Goal: Check status: Check status

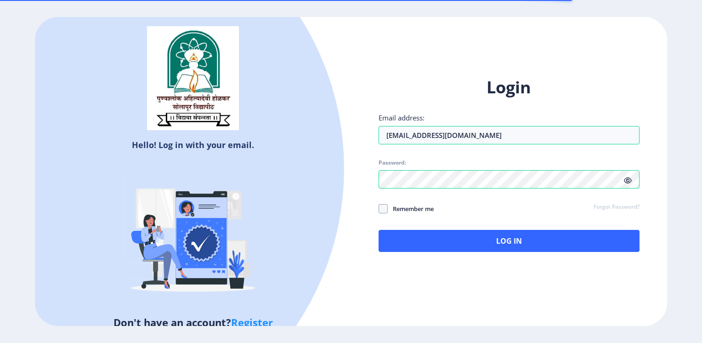
drag, startPoint x: 371, startPoint y: 160, endPoint x: 375, endPoint y: 182, distance: 22.7
click at [371, 160] on div "Login Email address: [EMAIL_ADDRESS][DOMAIN_NAME] Password: Remember me Forgot …" at bounding box center [509, 171] width 316 height 218
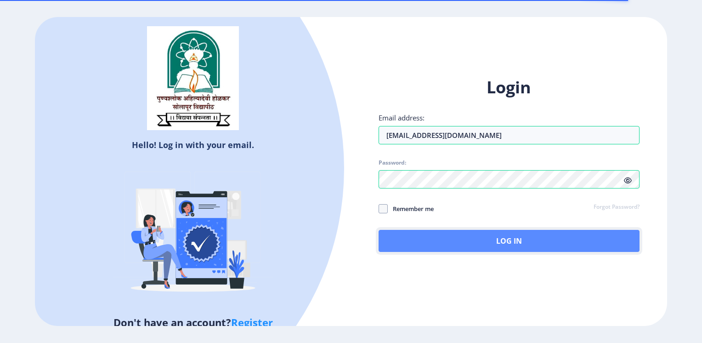
click at [393, 234] on button "Log In" at bounding box center [509, 241] width 261 height 22
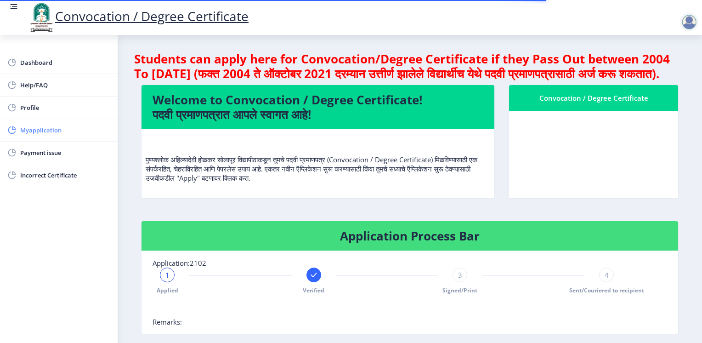
click at [37, 130] on span "Myapplication" at bounding box center [65, 130] width 90 height 11
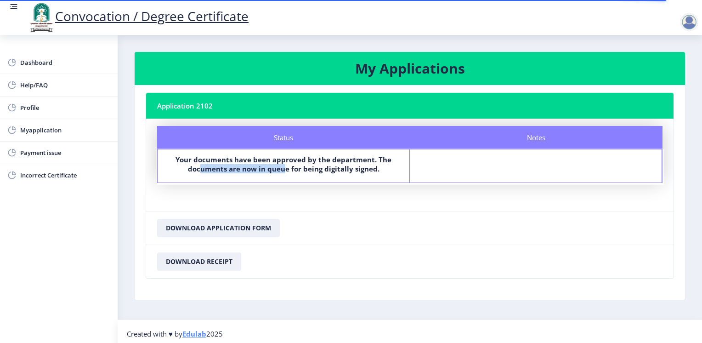
drag, startPoint x: 202, startPoint y: 170, endPoint x: 283, endPoint y: 170, distance: 80.9
click at [283, 170] on b "Your documents have been approved by the department. The documents are now in q…" at bounding box center [284, 164] width 216 height 18
drag, startPoint x: 289, startPoint y: 171, endPoint x: 373, endPoint y: 171, distance: 84.6
click at [373, 171] on b "Your documents have been approved by the department. The documents are now in q…" at bounding box center [284, 164] width 216 height 18
drag, startPoint x: 189, startPoint y: 169, endPoint x: 285, endPoint y: 168, distance: 96.0
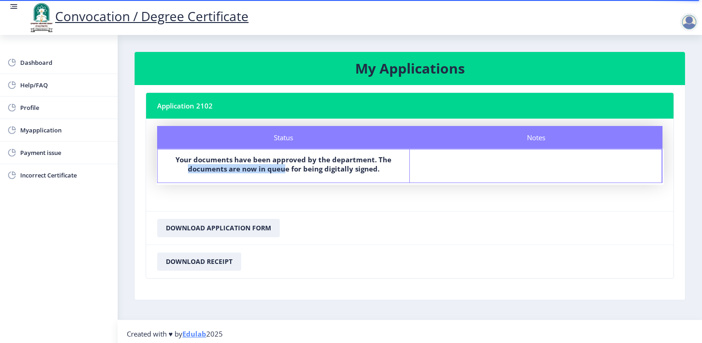
click at [285, 168] on b "Your documents have been approved by the department. The documents are now in q…" at bounding box center [284, 164] width 216 height 18
drag, startPoint x: 300, startPoint y: 172, endPoint x: 376, endPoint y: 168, distance: 76.9
click at [376, 168] on b "Your documents have been approved by the department. The documents are now in q…" at bounding box center [284, 164] width 216 height 18
